Goal: Information Seeking & Learning: Learn about a topic

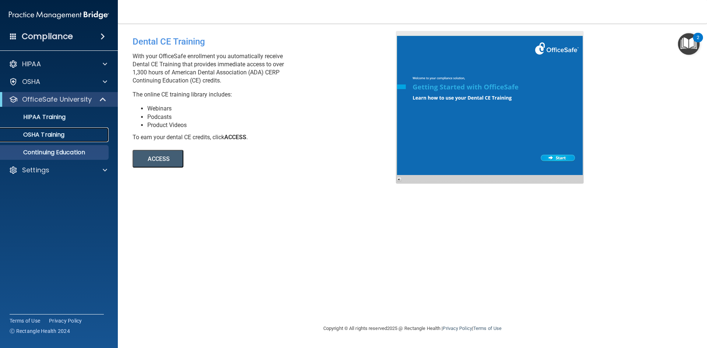
click at [67, 139] on link "OSHA Training" at bounding box center [51, 134] width 116 height 15
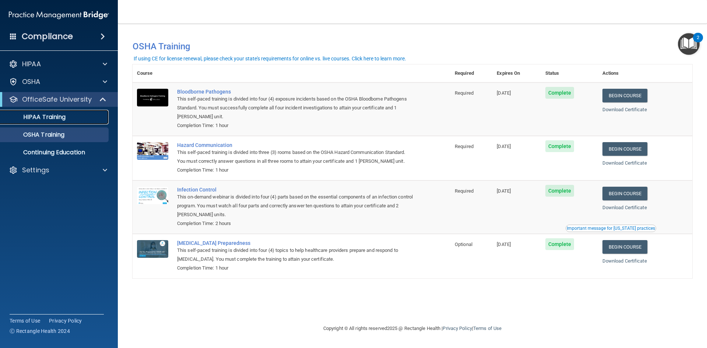
click at [47, 118] on p "HIPAA Training" at bounding box center [35, 116] width 61 height 7
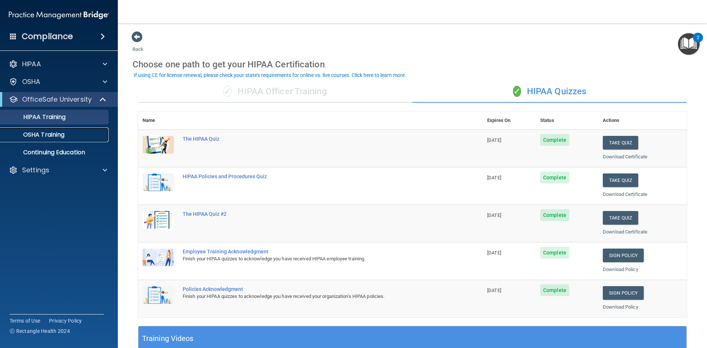
click at [45, 137] on p "OSHA Training" at bounding box center [35, 134] width 60 height 7
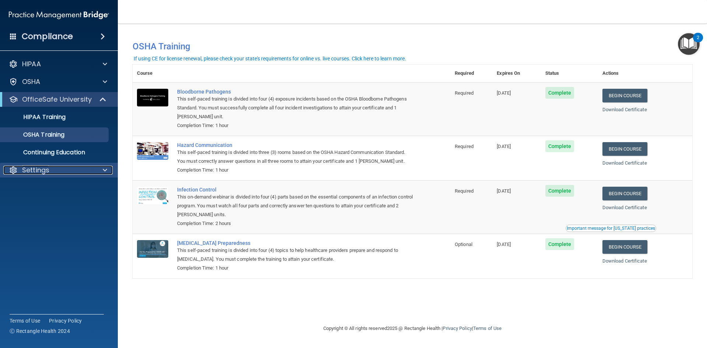
click at [38, 170] on p "Settings" at bounding box center [35, 170] width 27 height 9
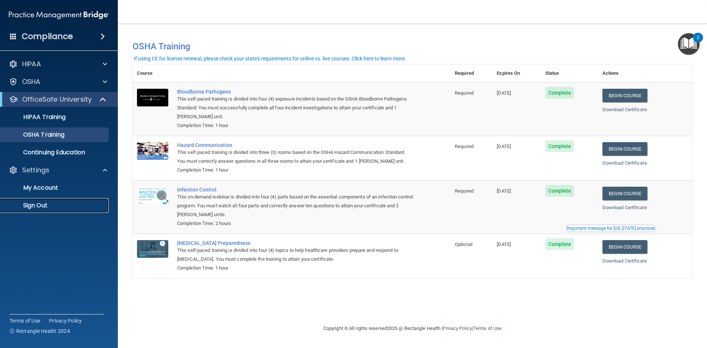
click at [44, 205] on p "Sign Out" at bounding box center [55, 205] width 101 height 7
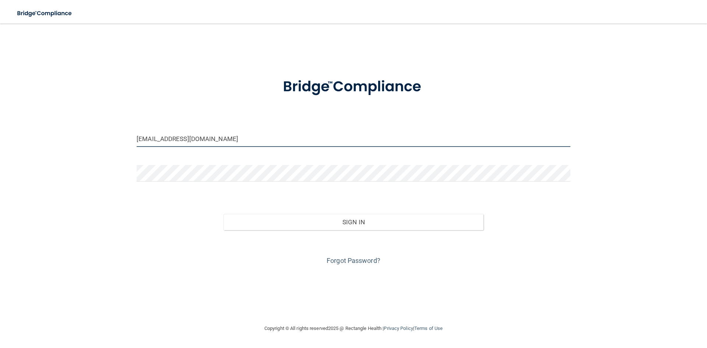
drag, startPoint x: 226, startPoint y: 140, endPoint x: 109, endPoint y: 151, distance: 117.6
click at [109, 151] on div "[EMAIL_ADDRESS][DOMAIN_NAME] Invalid email/password. You don't have permission …" at bounding box center [353, 174] width 677 height 286
click at [158, 142] on input "[EMAIL_ADDRESS][DOMAIN_NAME]" at bounding box center [354, 138] width 434 height 17
click at [170, 139] on input "[EMAIL_ADDRESS][DOMAIN_NAME]" at bounding box center [354, 138] width 434 height 17
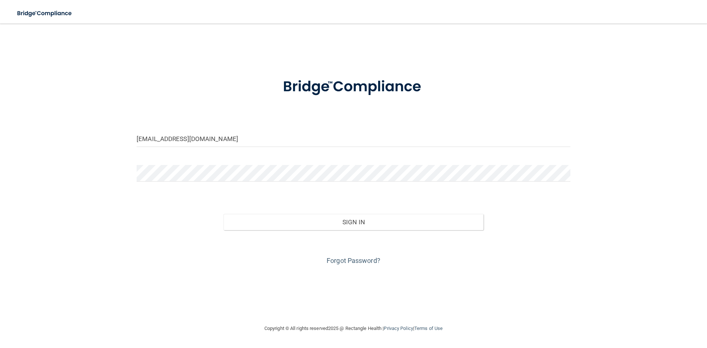
click at [222, 130] on form "[EMAIL_ADDRESS][DOMAIN_NAME] Invalid email/password. You don't have permission …" at bounding box center [354, 167] width 434 height 199
drag, startPoint x: 169, startPoint y: 140, endPoint x: 130, endPoint y: 145, distance: 39.4
click at [130, 145] on div "[EMAIL_ADDRESS][DOMAIN_NAME] Invalid email/password. You don't have permission …" at bounding box center [353, 174] width 677 height 286
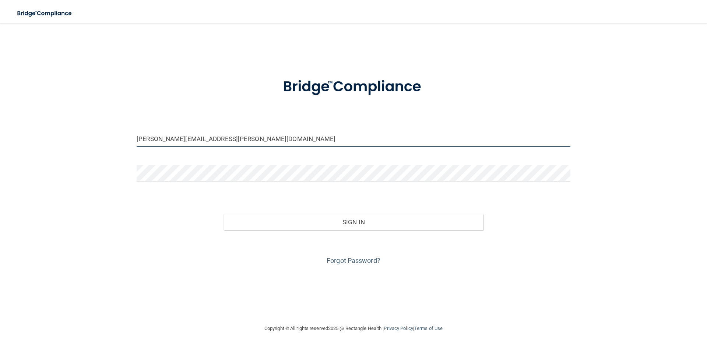
type input "[PERSON_NAME][EMAIL_ADDRESS][PERSON_NAME][DOMAIN_NAME]"
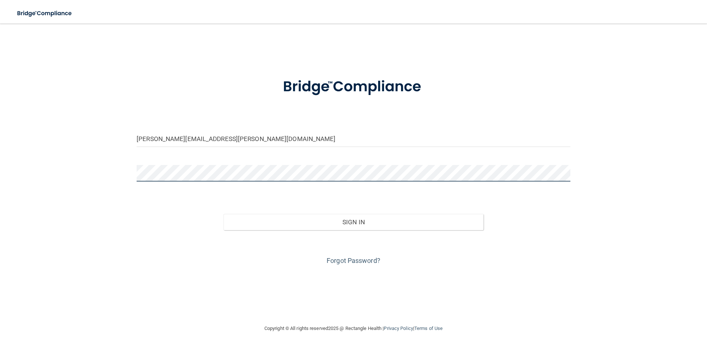
click at [133, 175] on div at bounding box center [353, 176] width 445 height 22
click at [223, 214] on button "Sign In" at bounding box center [353, 222] width 260 height 16
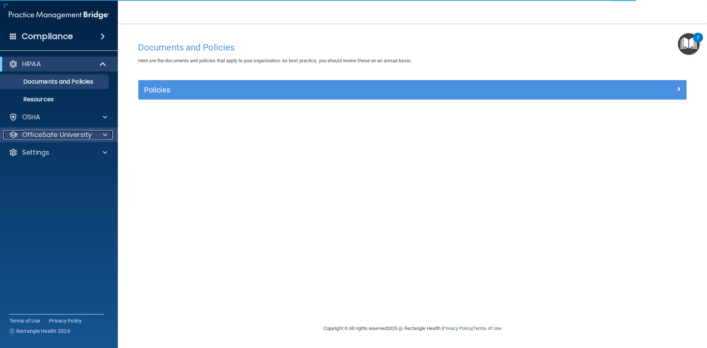
click at [103, 134] on div at bounding box center [104, 134] width 18 height 9
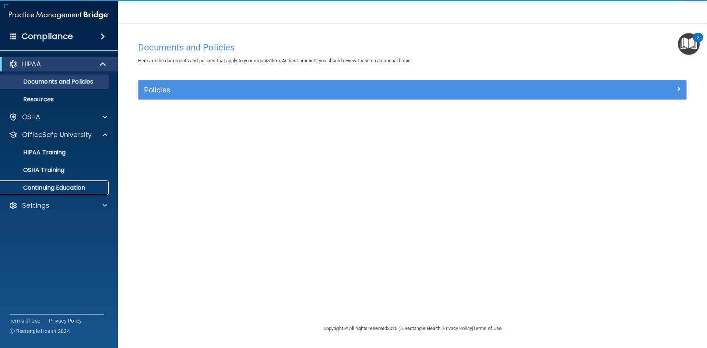
click at [66, 187] on p "Continuing Education" at bounding box center [55, 187] width 101 height 7
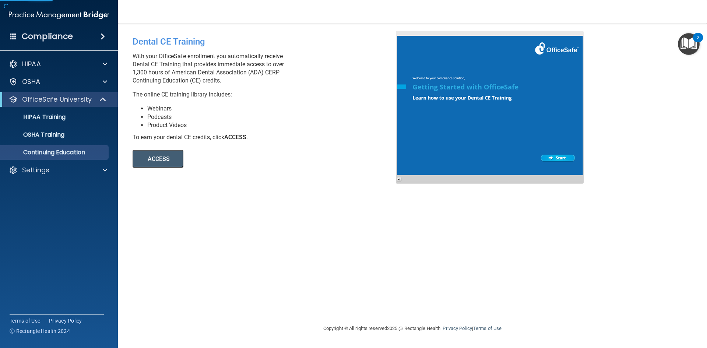
click at [173, 162] on button "ACCESS" at bounding box center [158, 159] width 51 height 18
